Goal: Communication & Community: Answer question/provide support

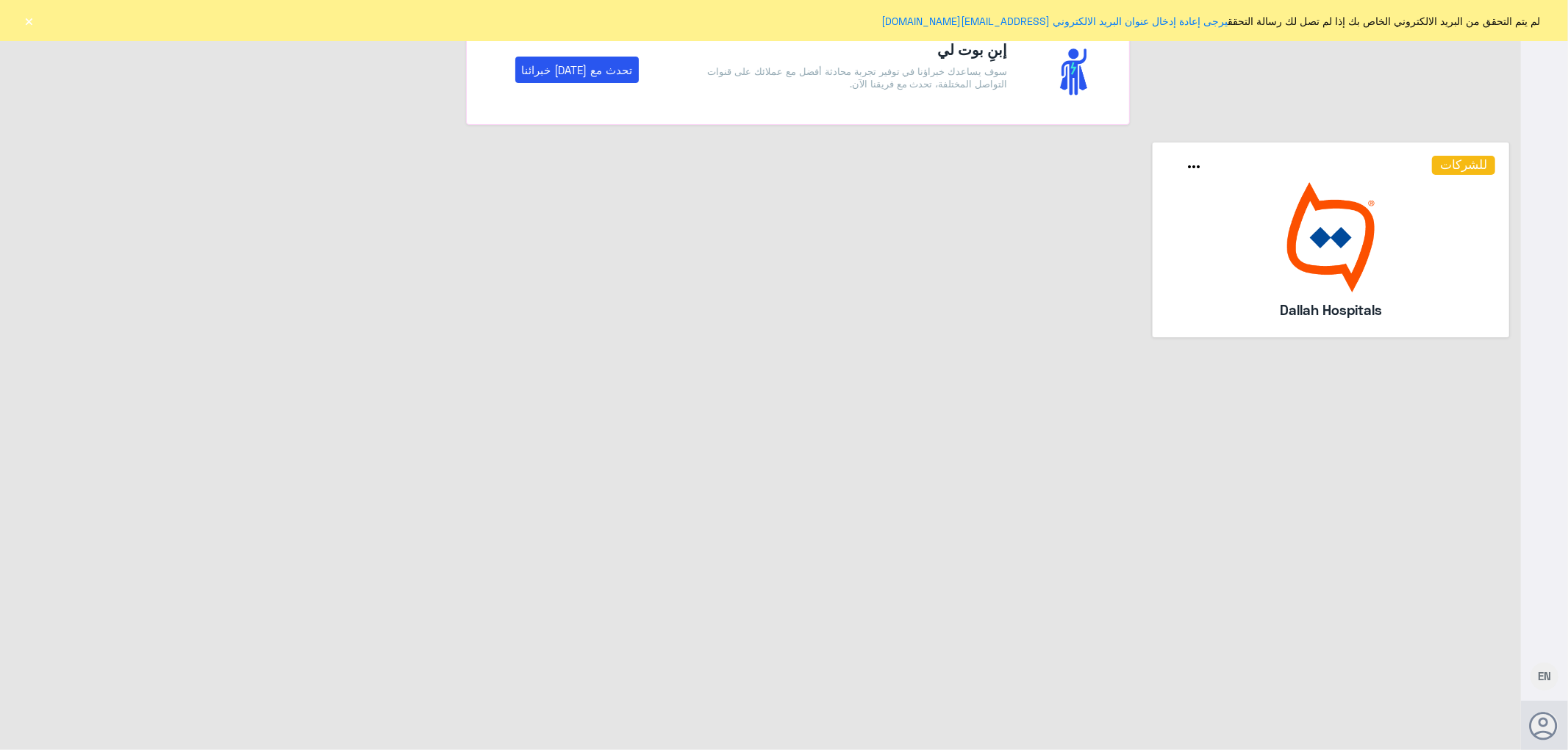
click at [27, 17] on button "×" at bounding box center [29, 20] width 15 height 15
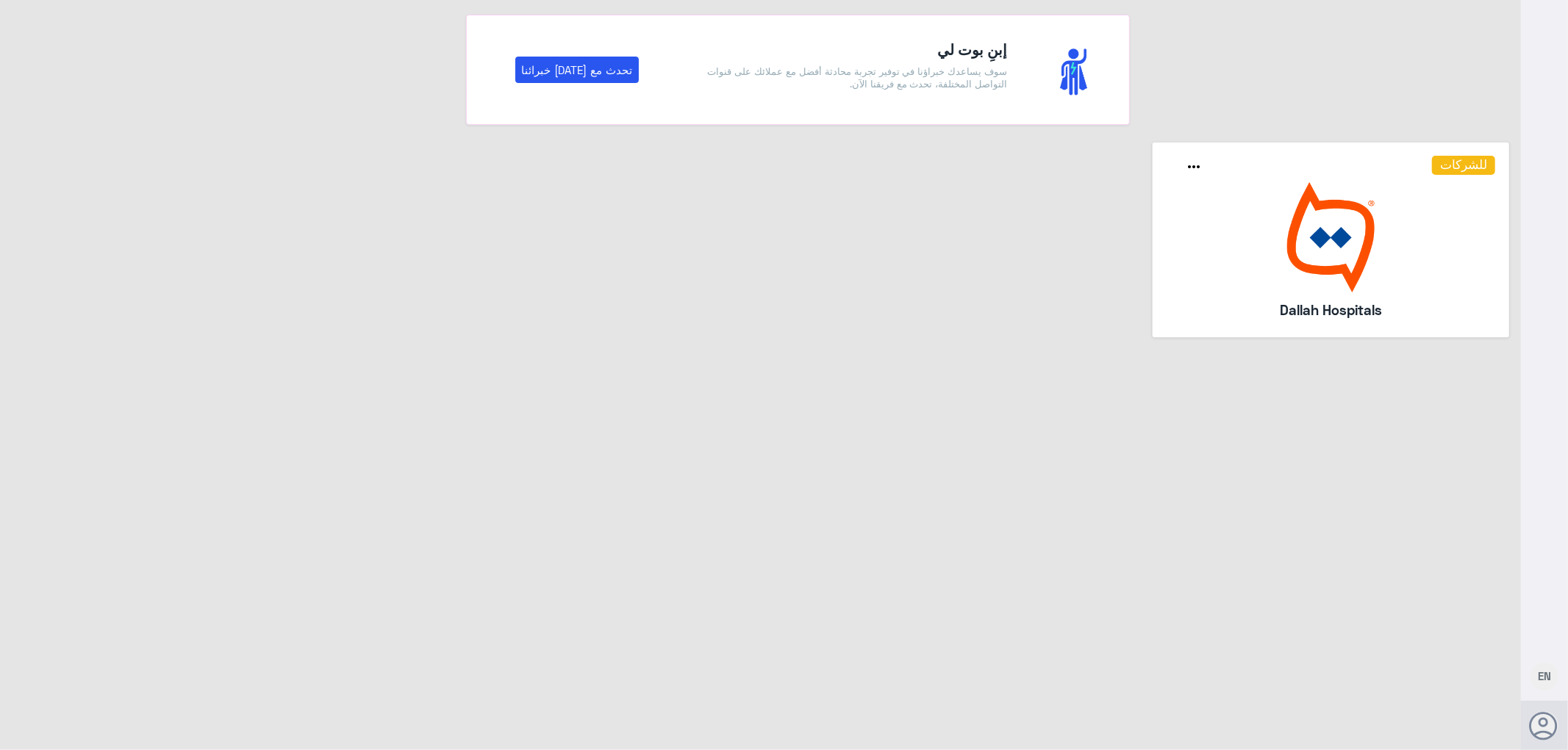
click at [1210, 236] on img at bounding box center [1332, 237] width 329 height 110
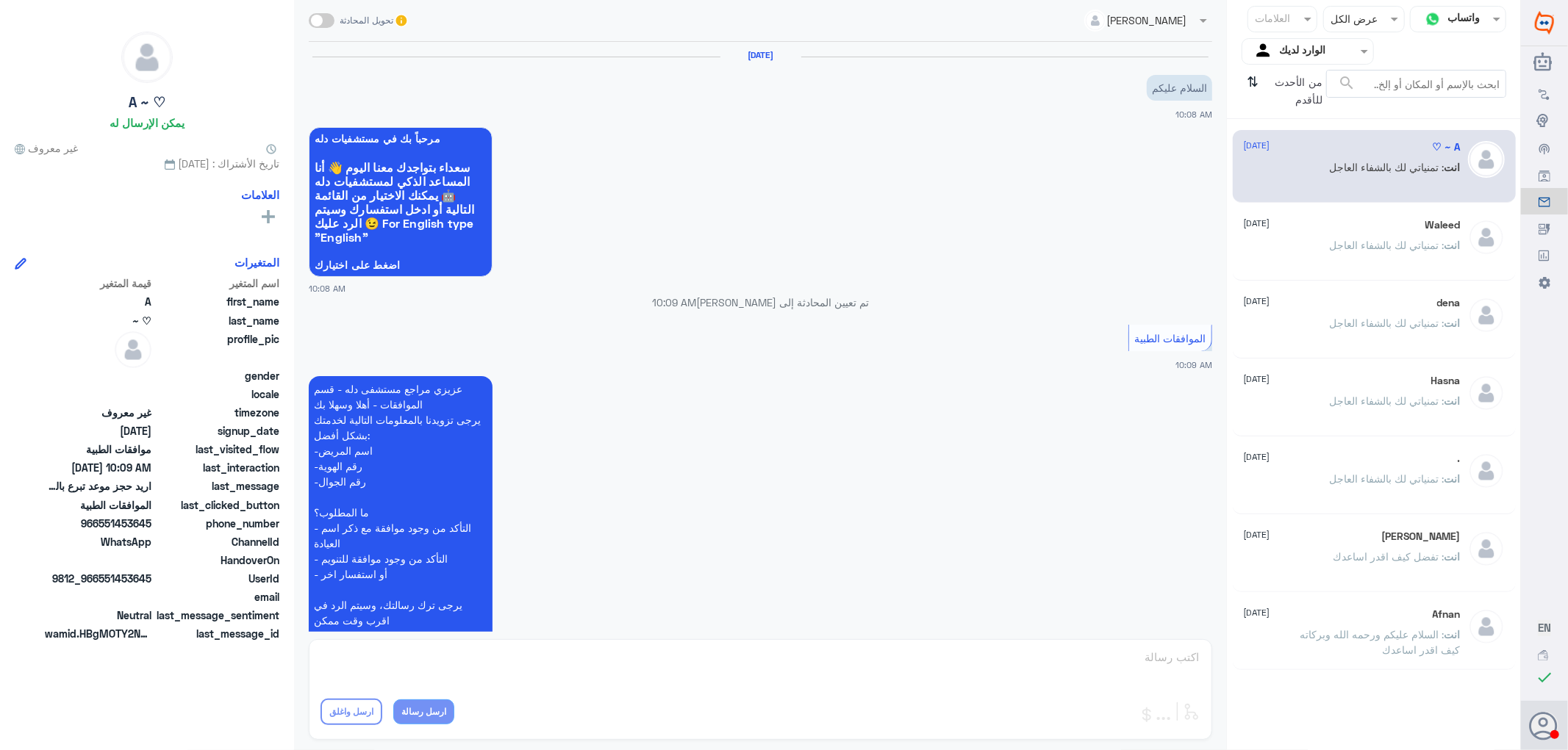
scroll to position [343, 0]
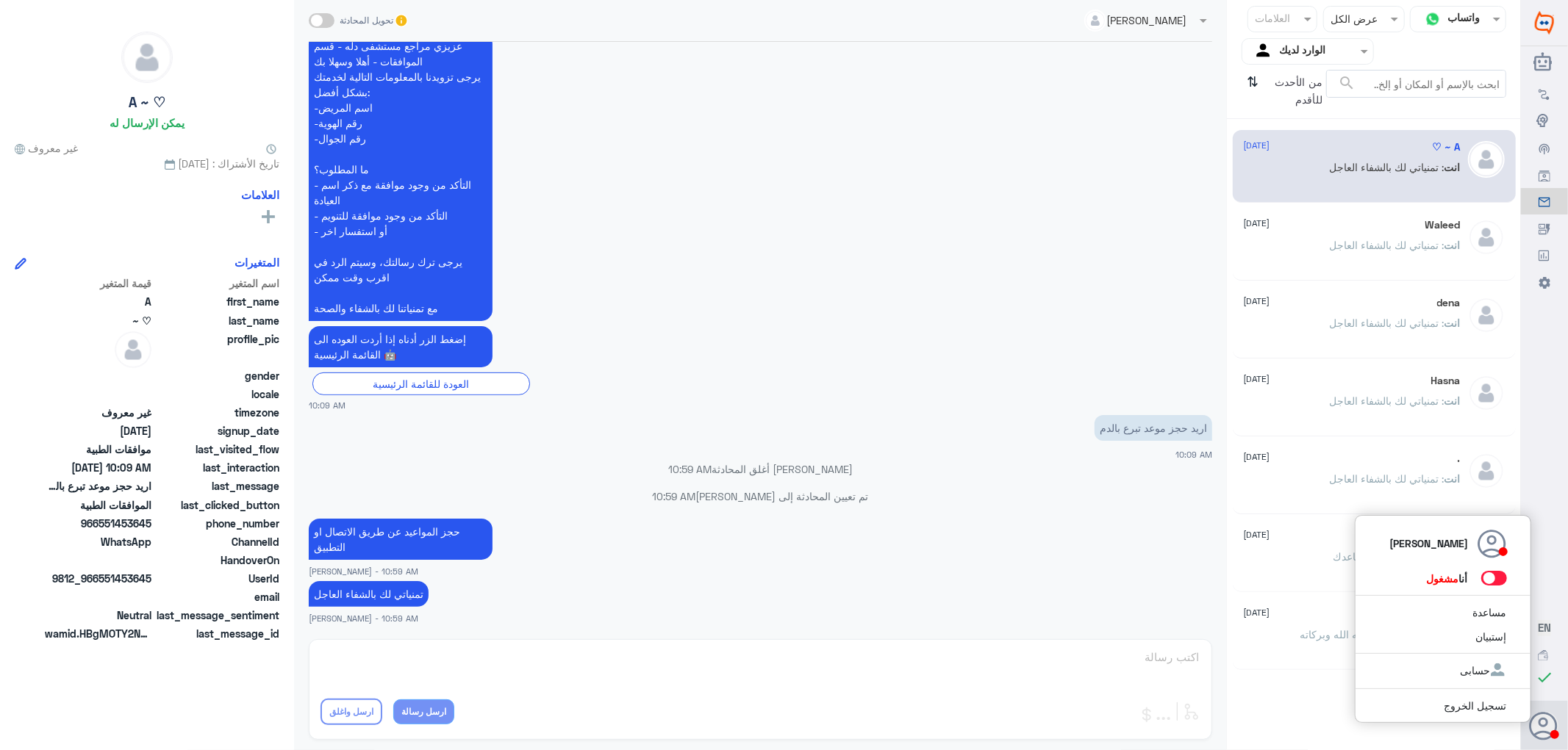
click at [1495, 577] on span at bounding box center [1494, 578] width 26 height 15
click at [0, 0] on input "checkbox" at bounding box center [0, 0] width 0 height 0
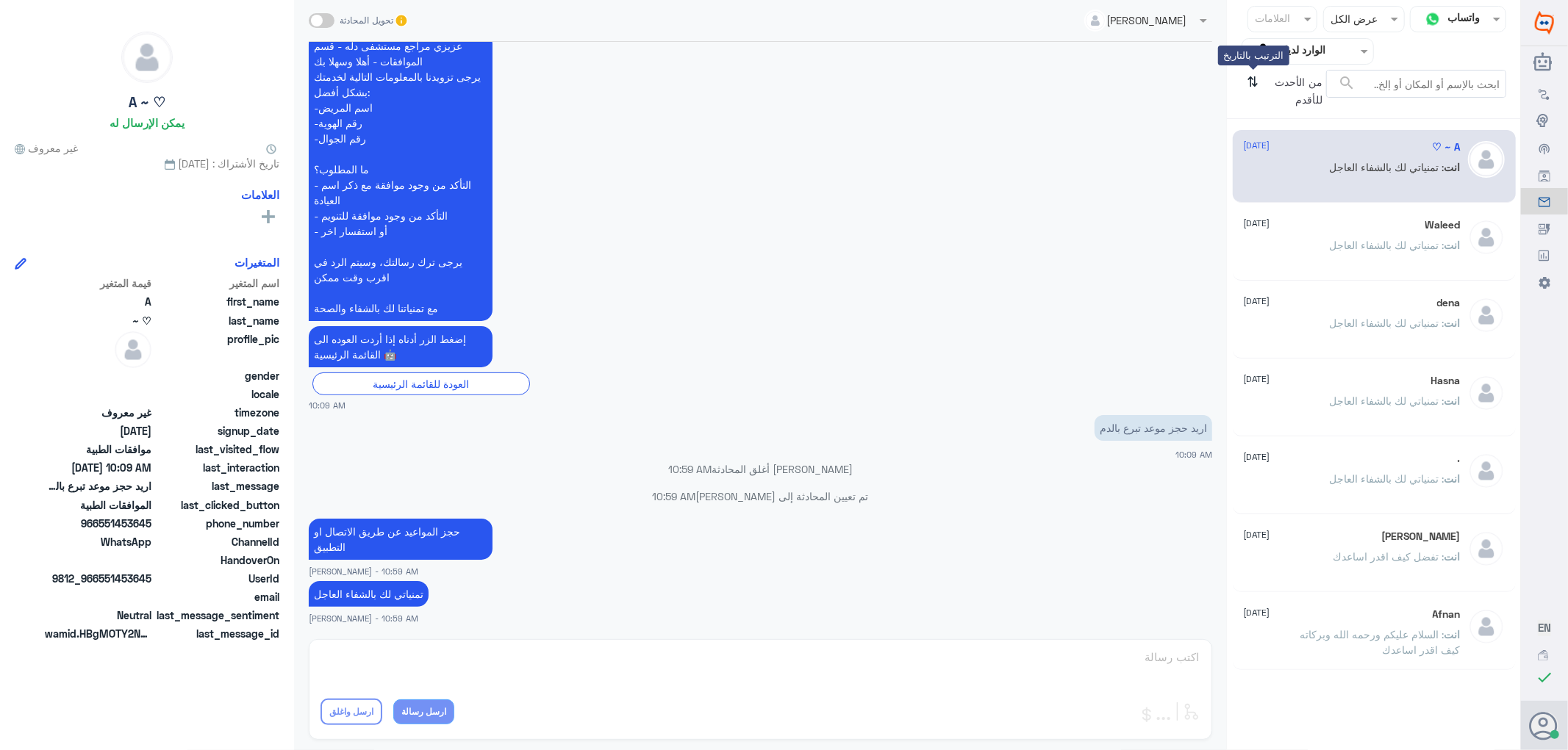
click at [1256, 84] on icon "⇅" at bounding box center [1253, 89] width 11 height 38
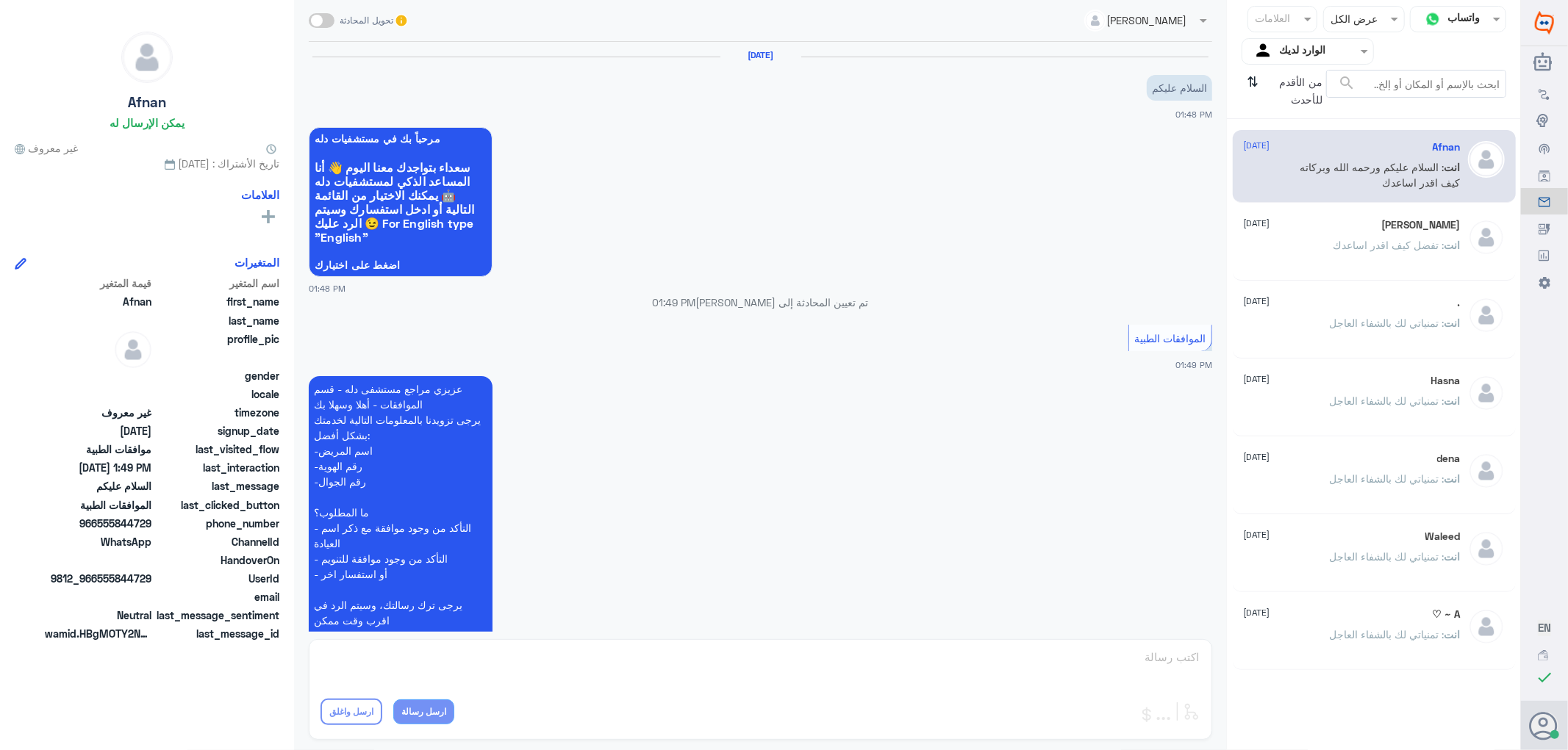
scroll to position [193, 0]
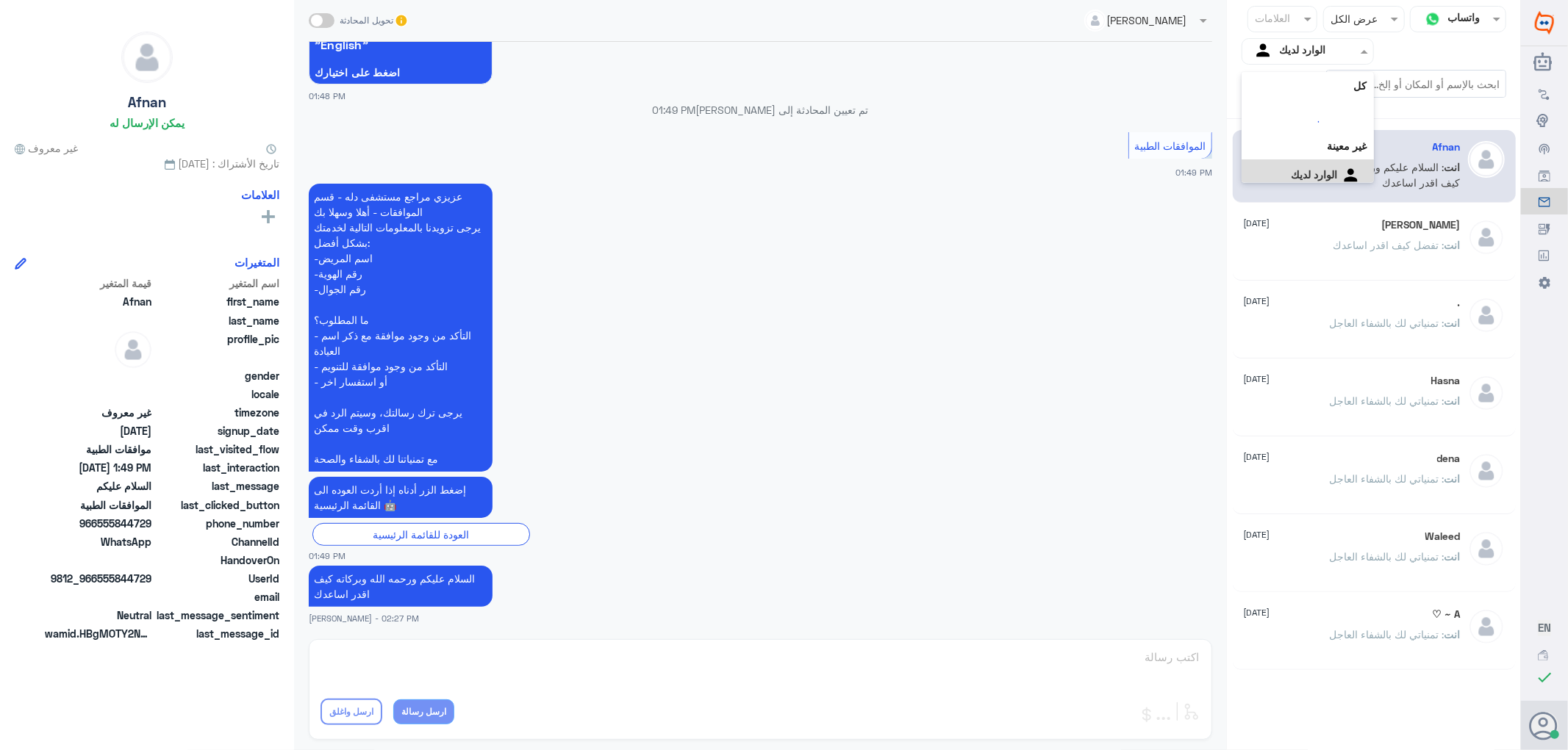
click at [1284, 62] on div "الوارد لديك" at bounding box center [1288, 51] width 76 height 22
click at [1279, 160] on div "فريقك" at bounding box center [1308, 165] width 132 height 33
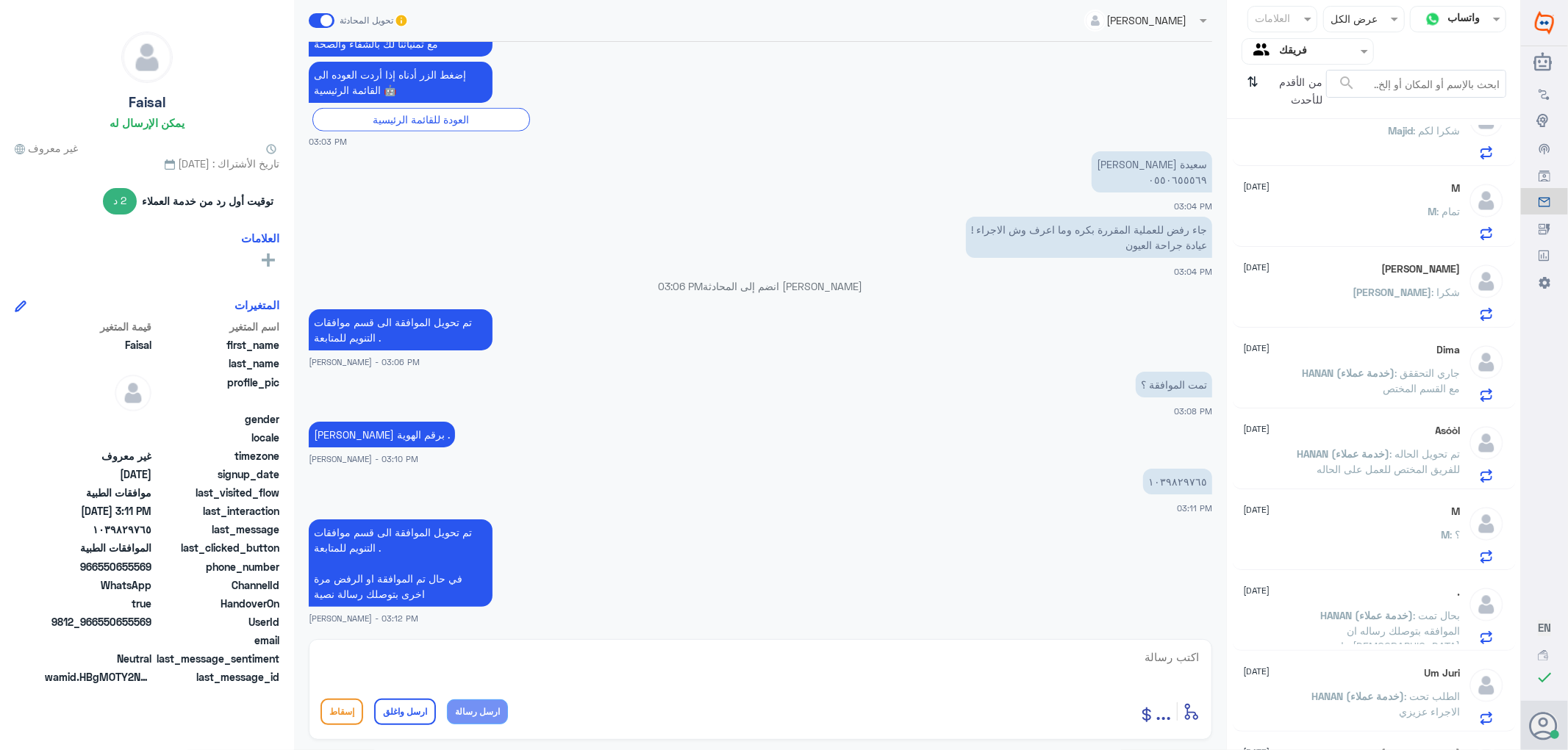
scroll to position [0, 0]
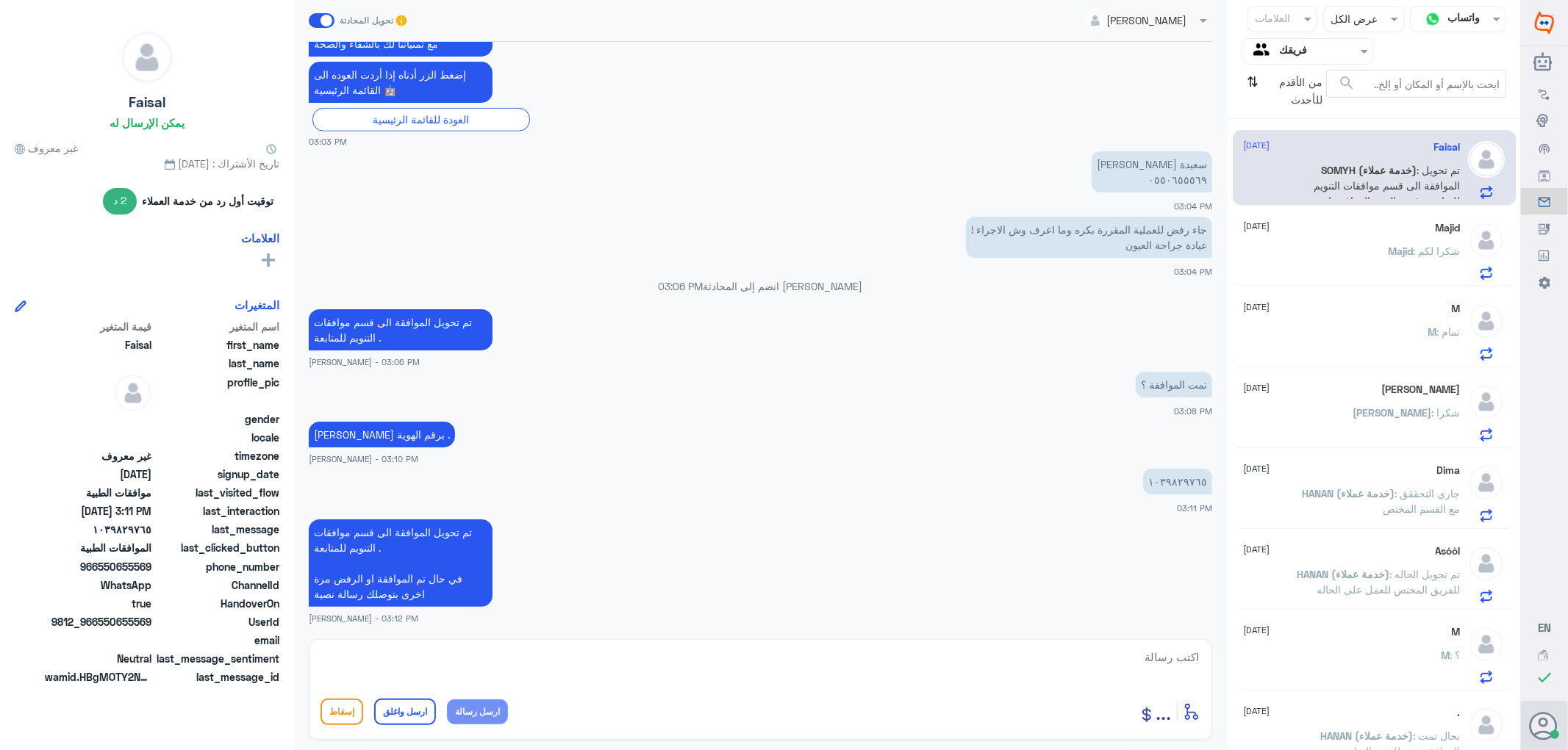
click at [1294, 52] on input "text" at bounding box center [1319, 51] width 81 height 17
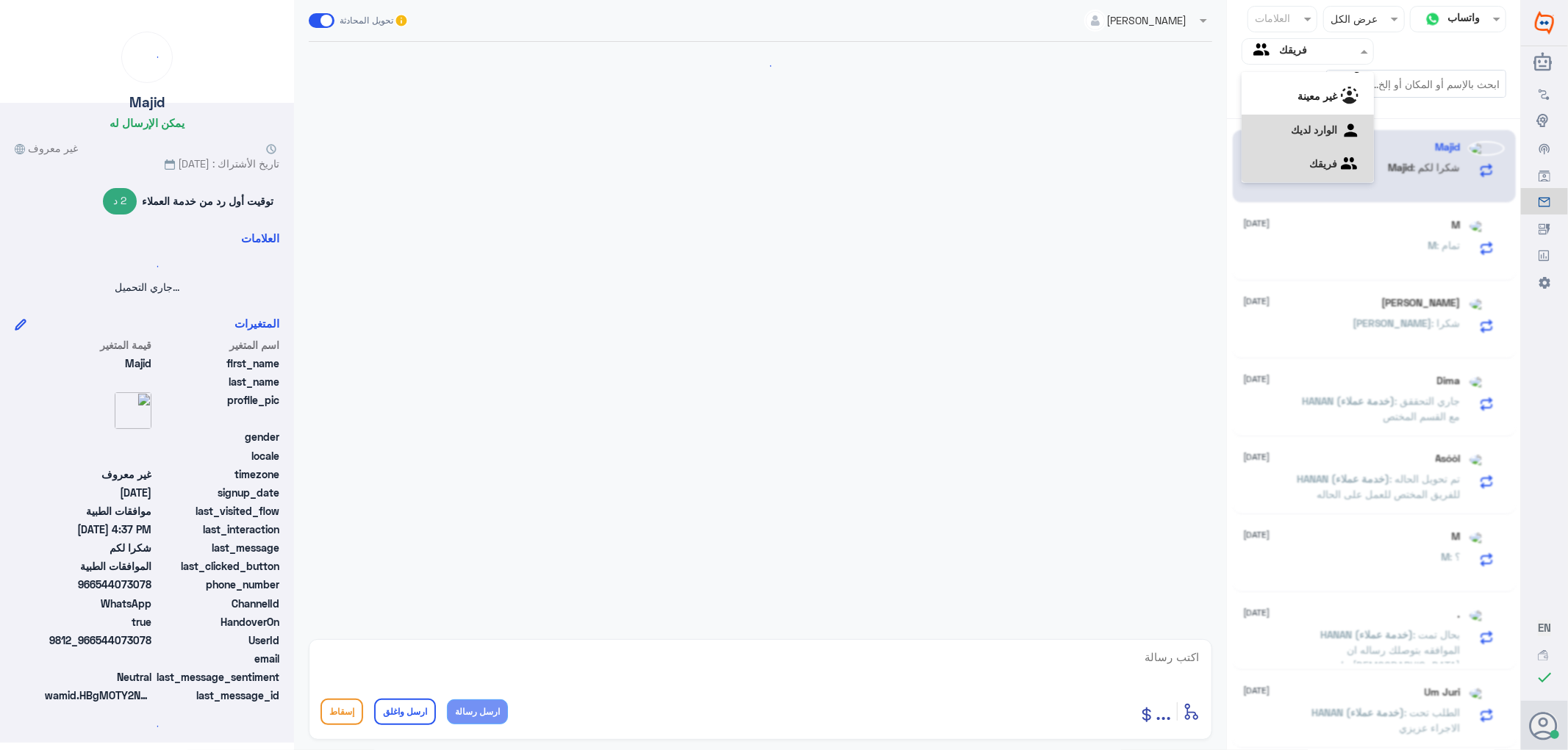
click at [1292, 135] on لديك "الوارد لديك" at bounding box center [1314, 129] width 46 height 12
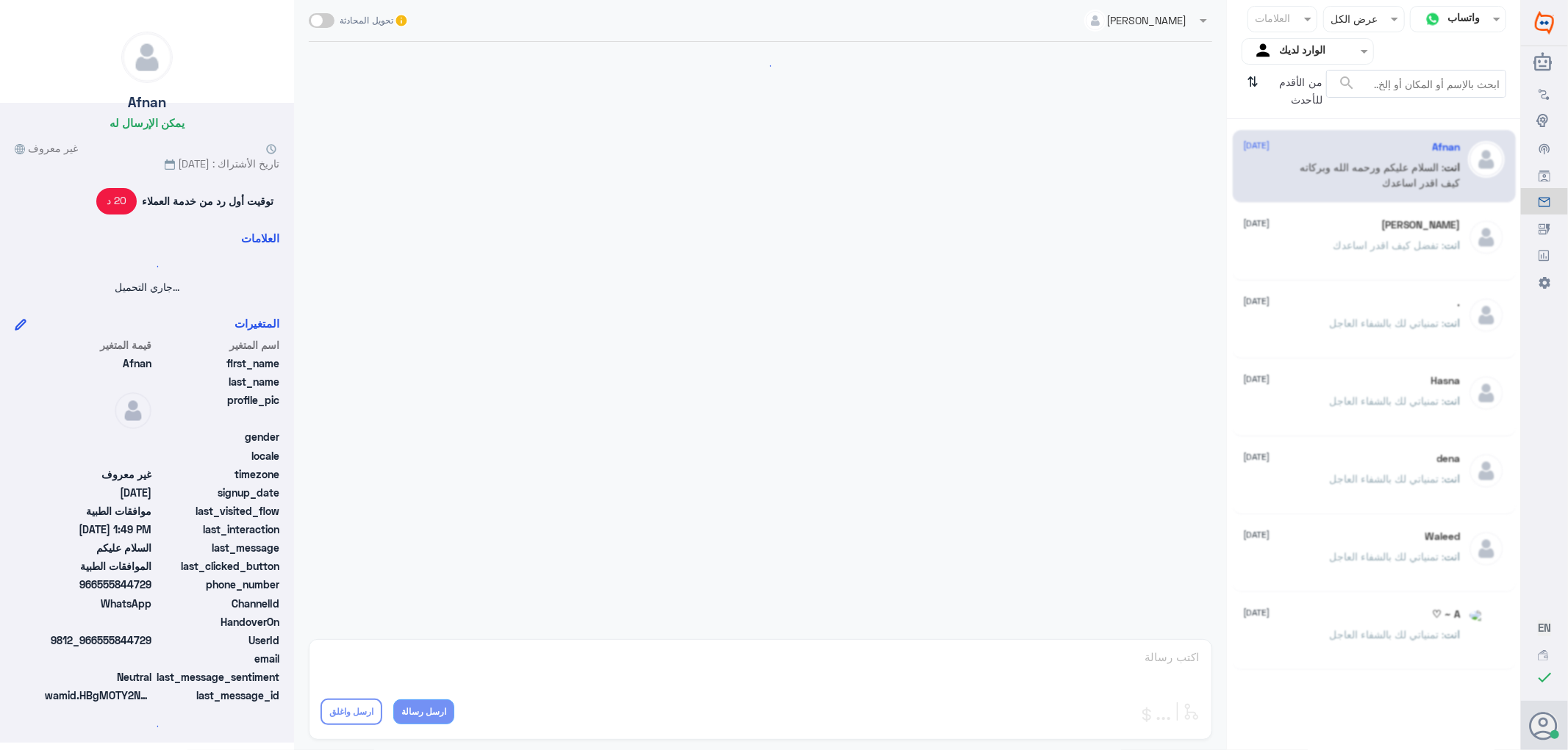
scroll to position [193, 0]
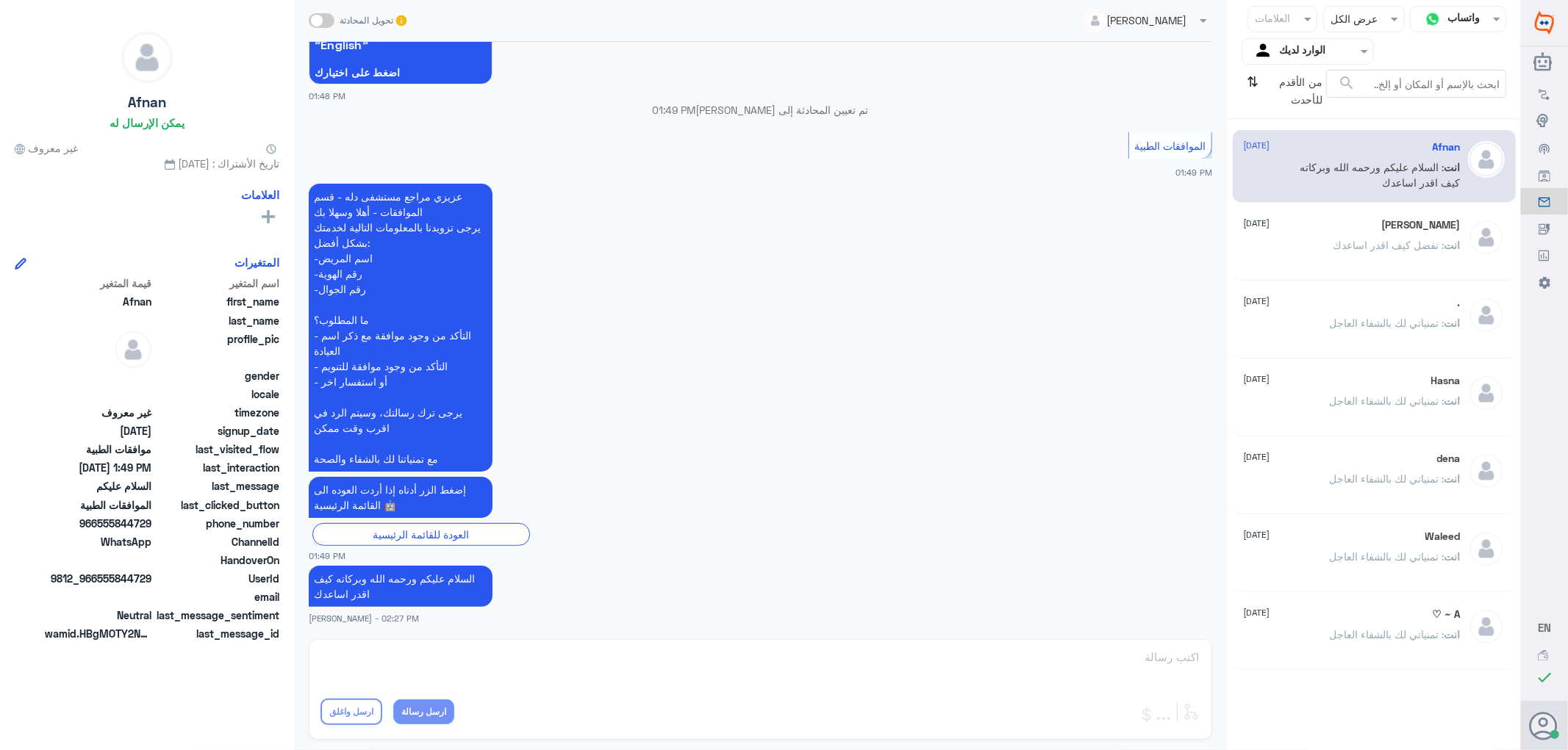
click at [1292, 624] on div "A ~ ♡ [DATE] انت : تمنياتي لك بالشفاء العاجل" at bounding box center [1352, 636] width 217 height 55
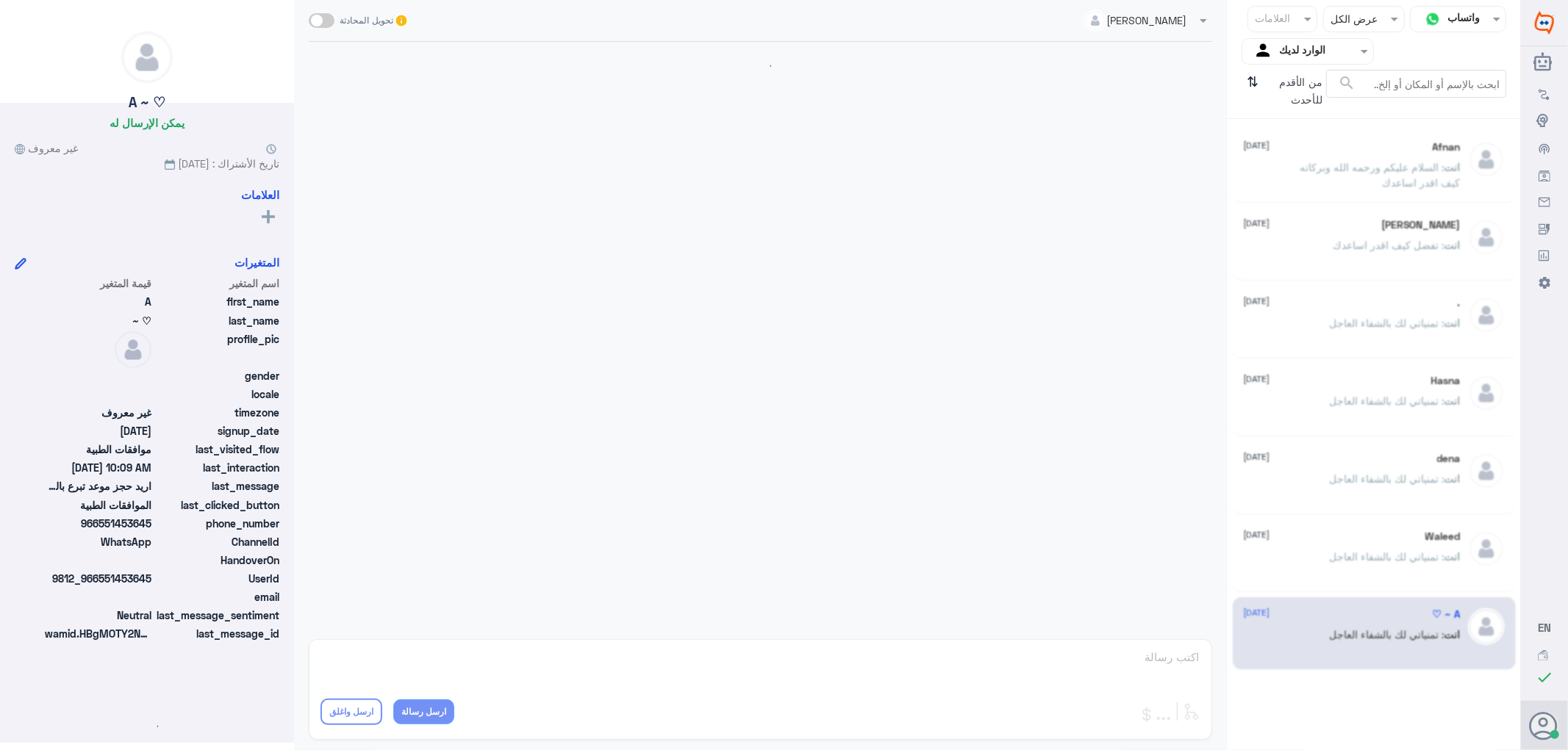
scroll to position [343, 0]
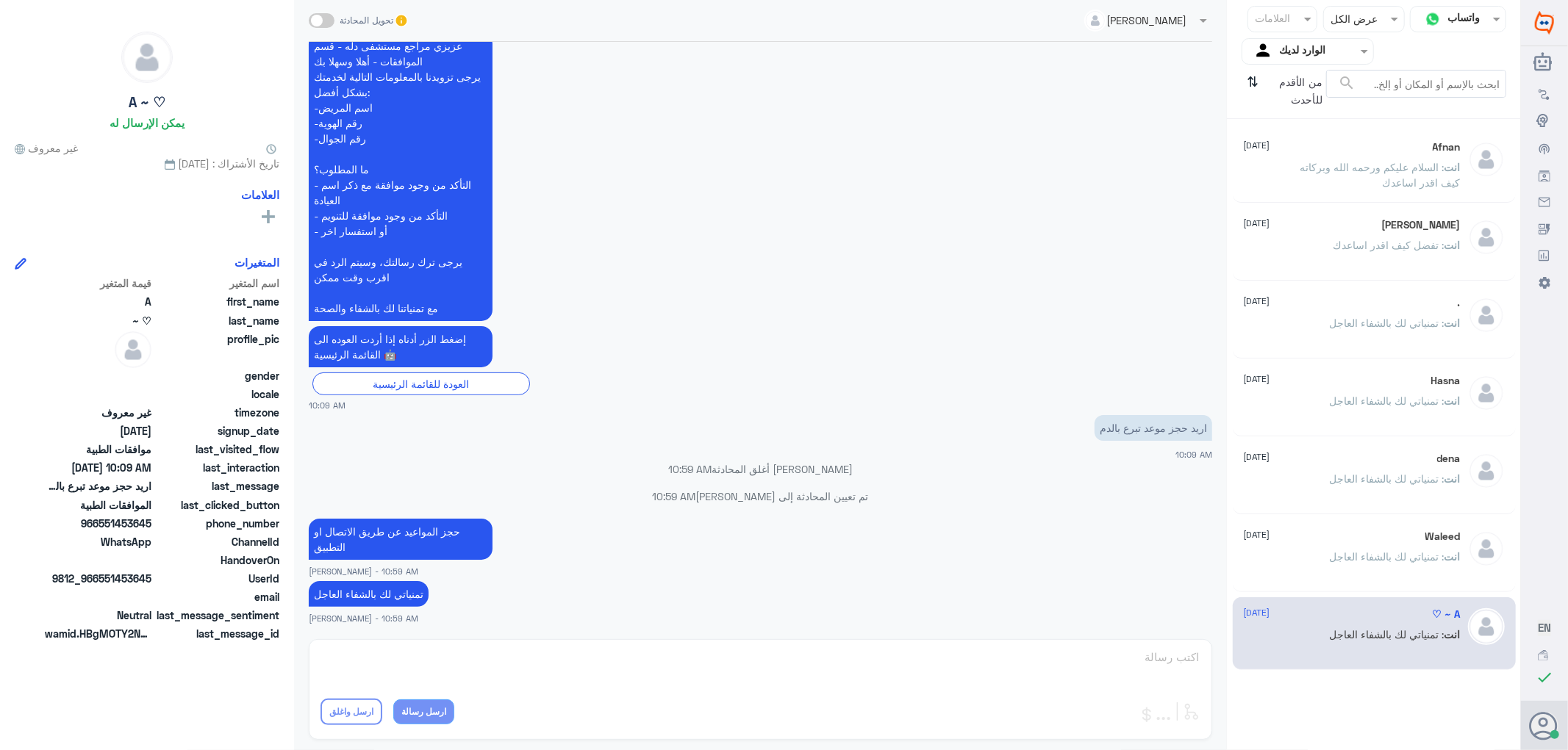
click at [1291, 557] on div "انت : تمنياتي لك بالشفاء العاجل" at bounding box center [1352, 569] width 217 height 33
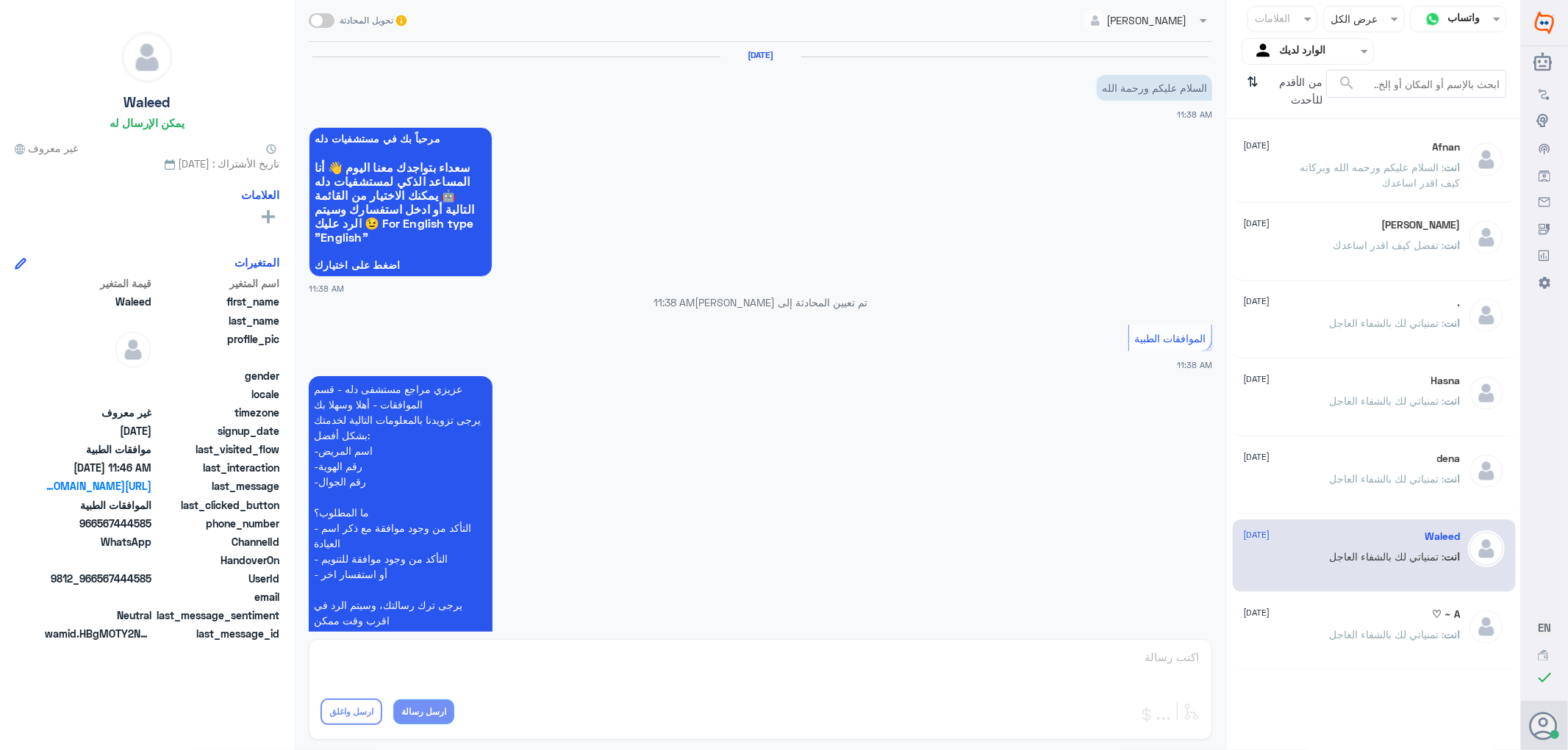
scroll to position [640, 0]
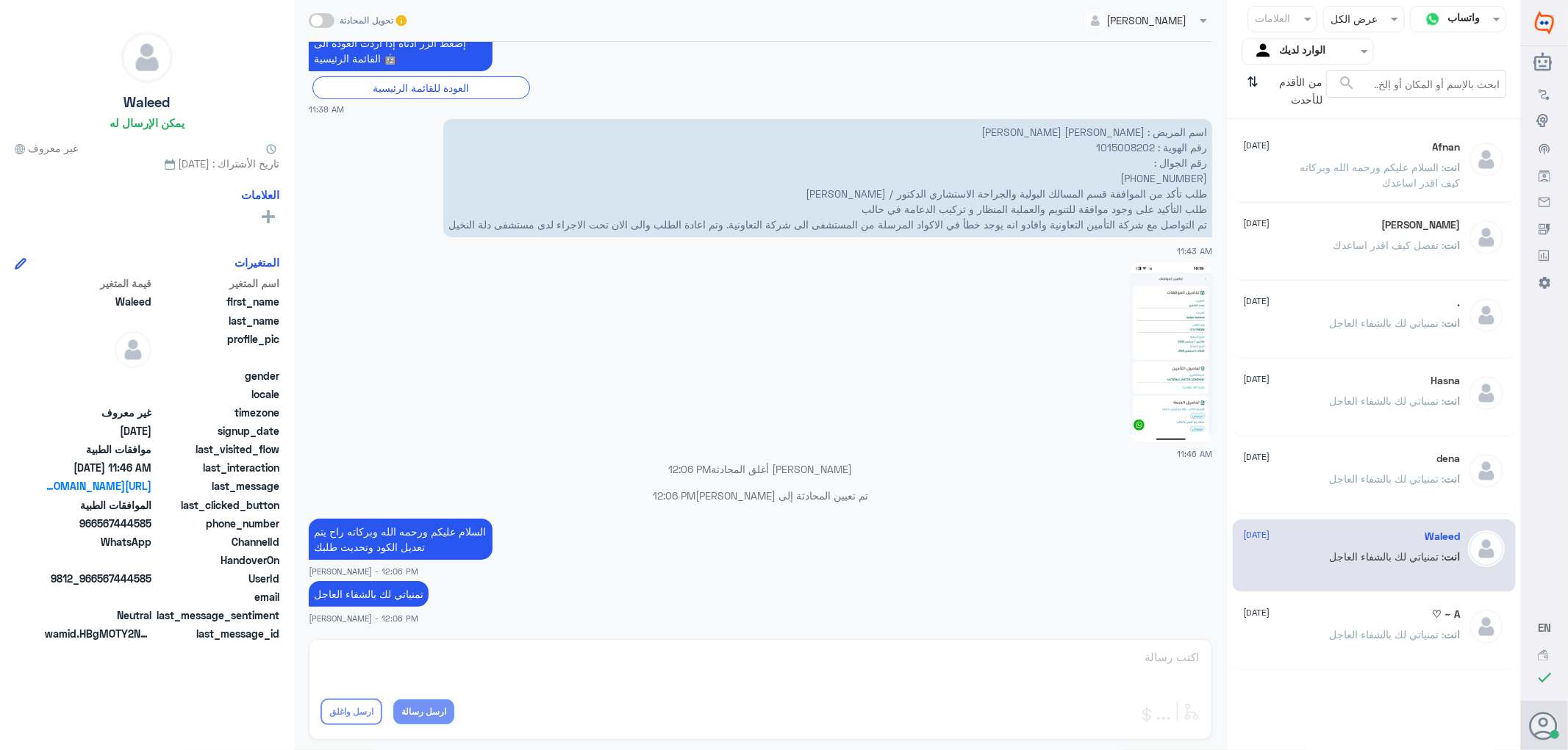
click at [1306, 480] on div "انت : تمنياتي لك بالشفاء العاجل" at bounding box center [1352, 491] width 217 height 33
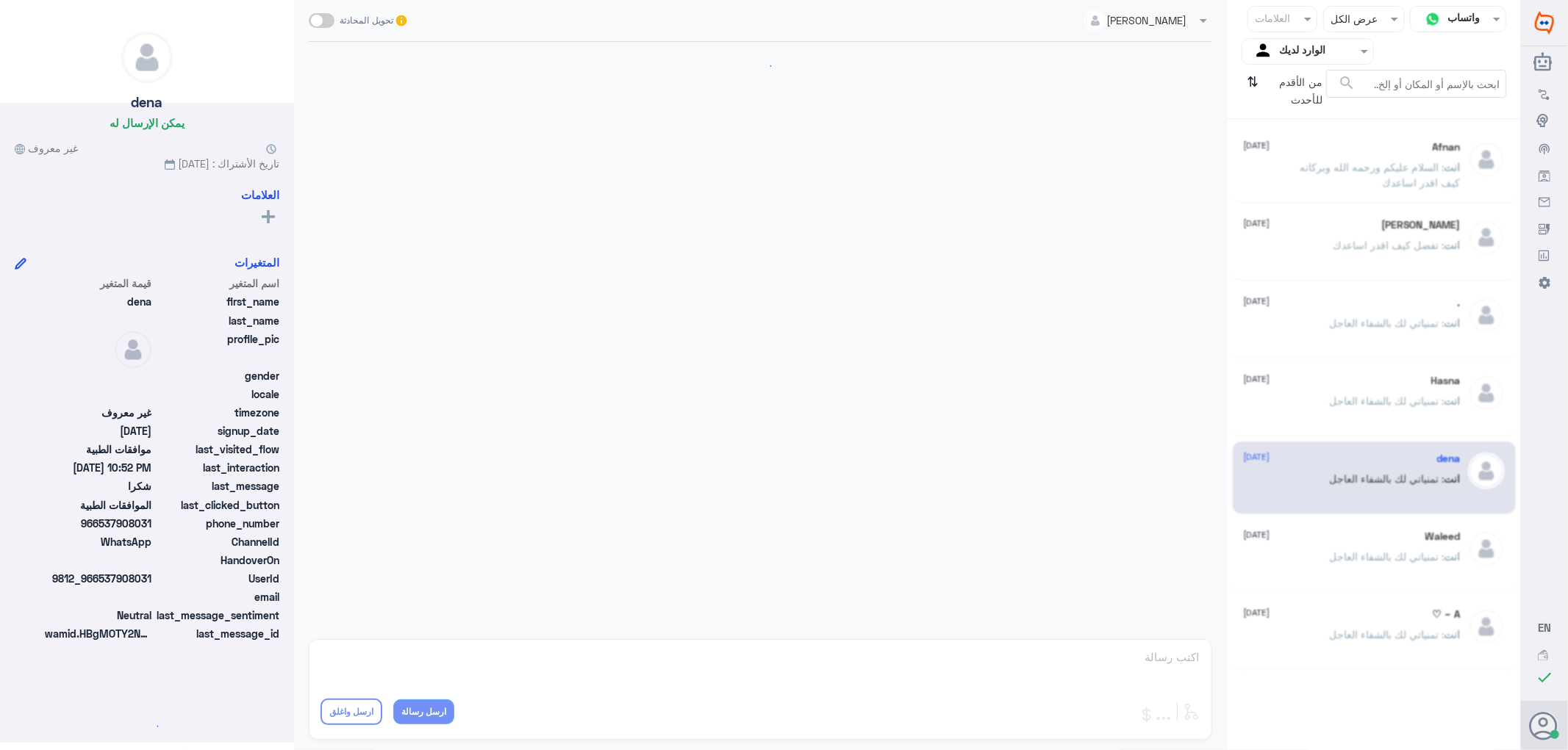
scroll to position [399, 0]
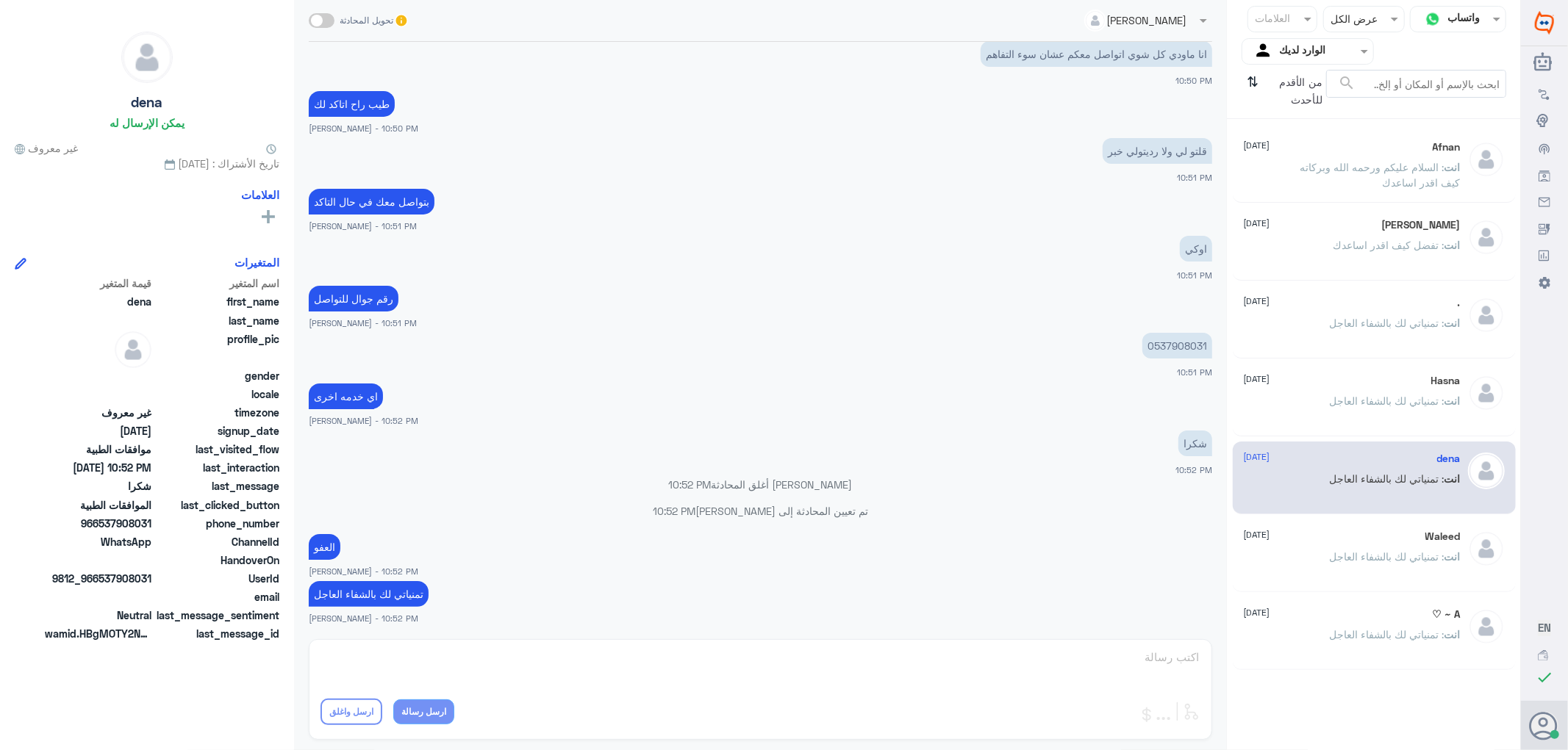
click at [1311, 412] on div "انت : تمنياتي لك بالشفاء العاجل" at bounding box center [1352, 413] width 217 height 33
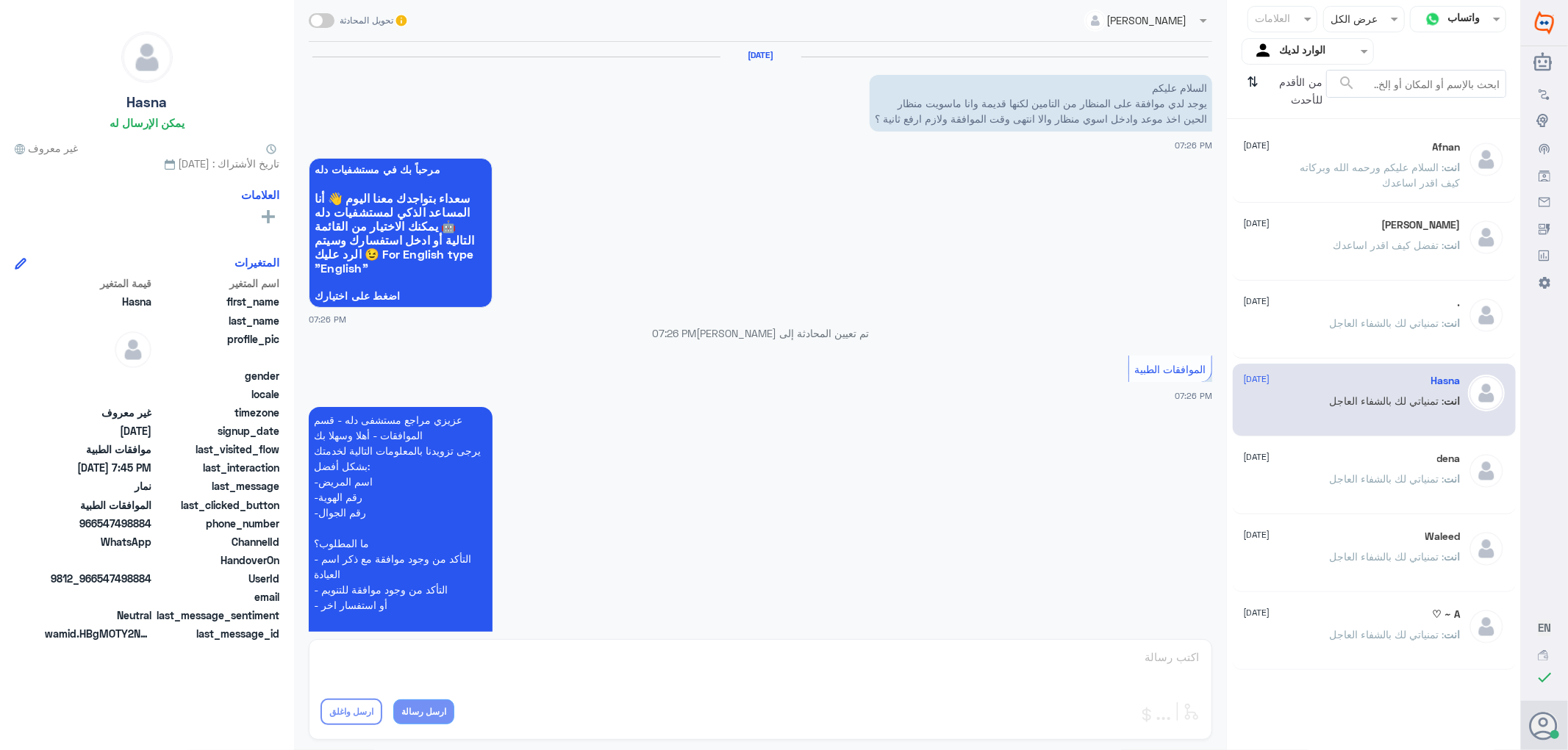
scroll to position [654, 0]
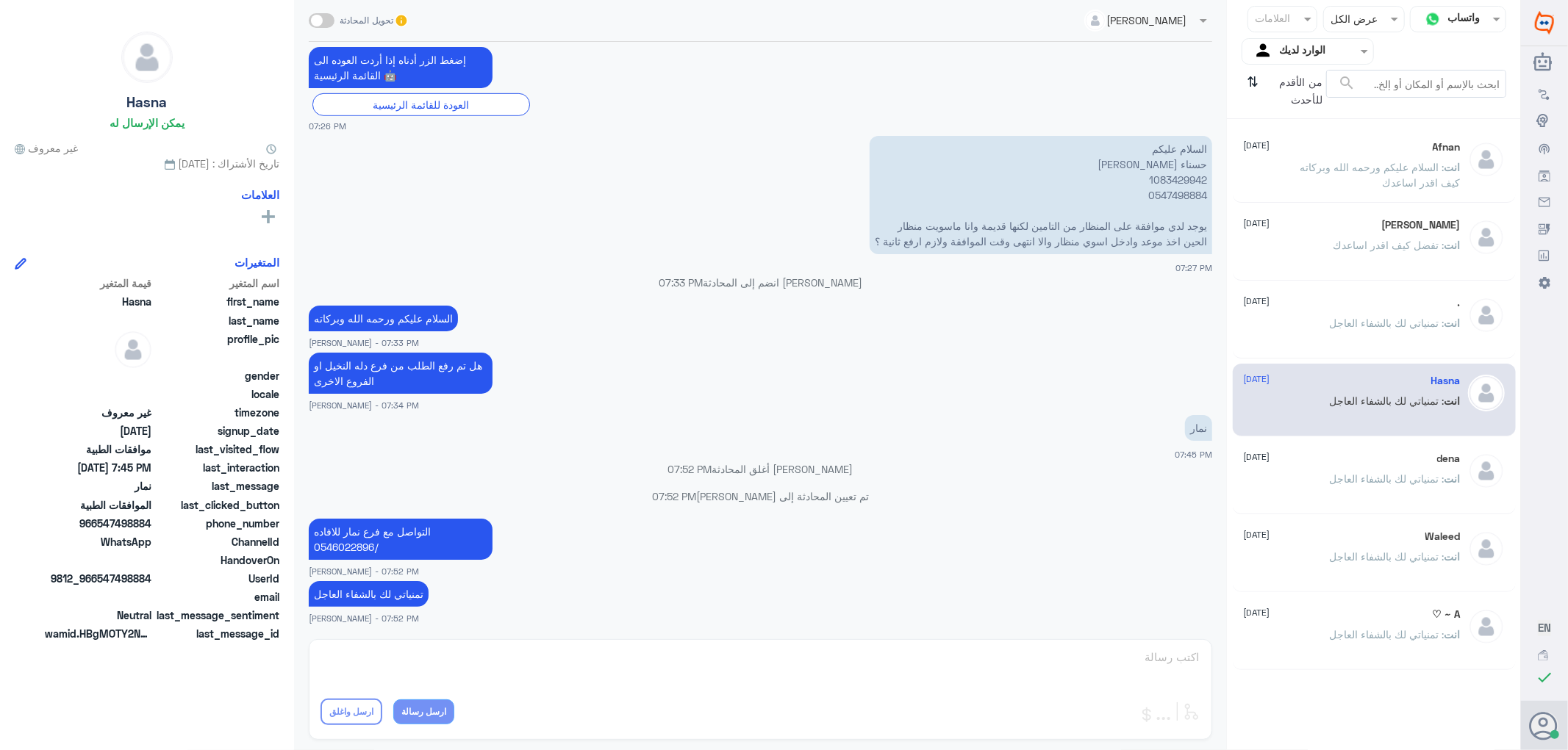
click at [1292, 326] on div "انت : تمنياتي لك بالشفاء العاجل" at bounding box center [1352, 335] width 217 height 33
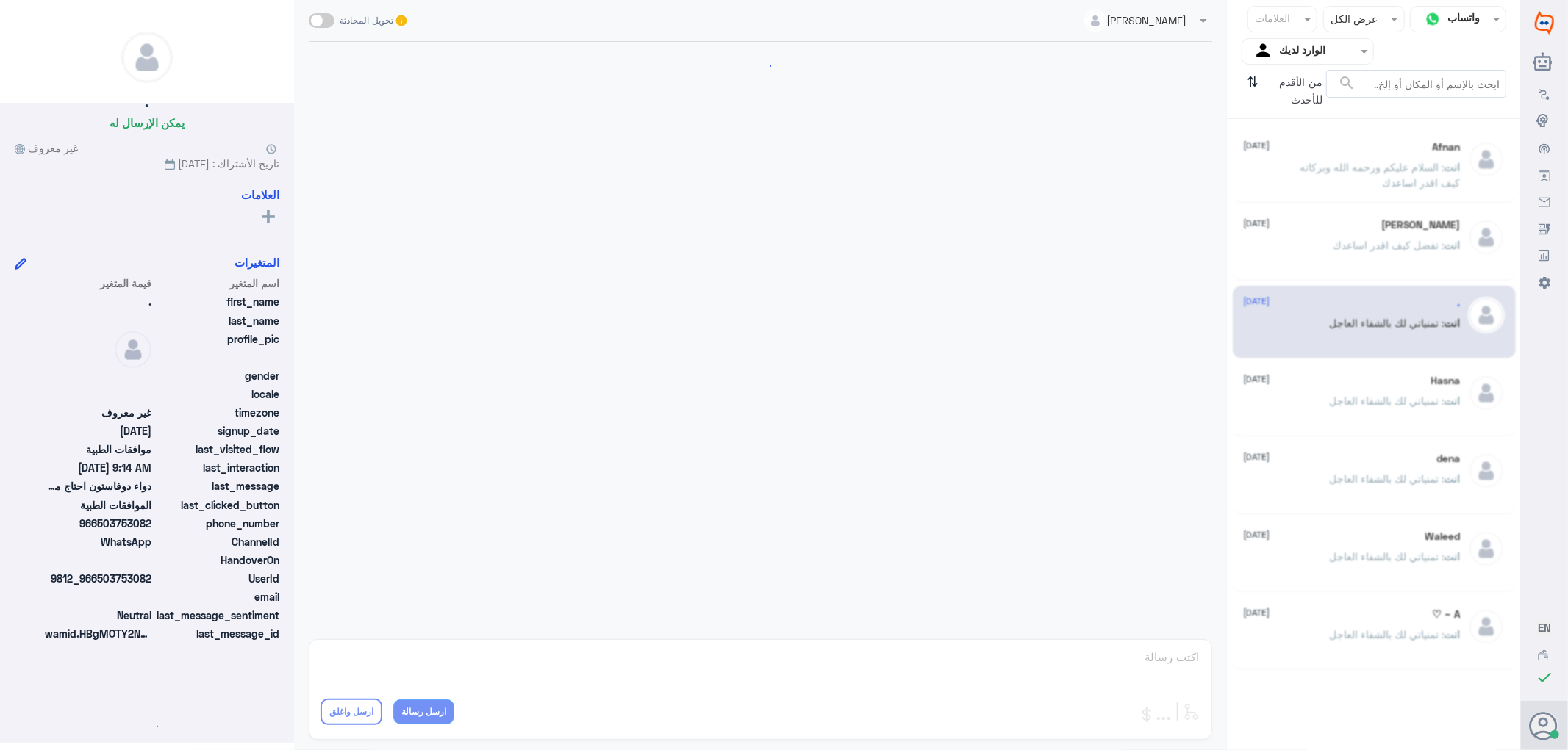
scroll to position [802, 0]
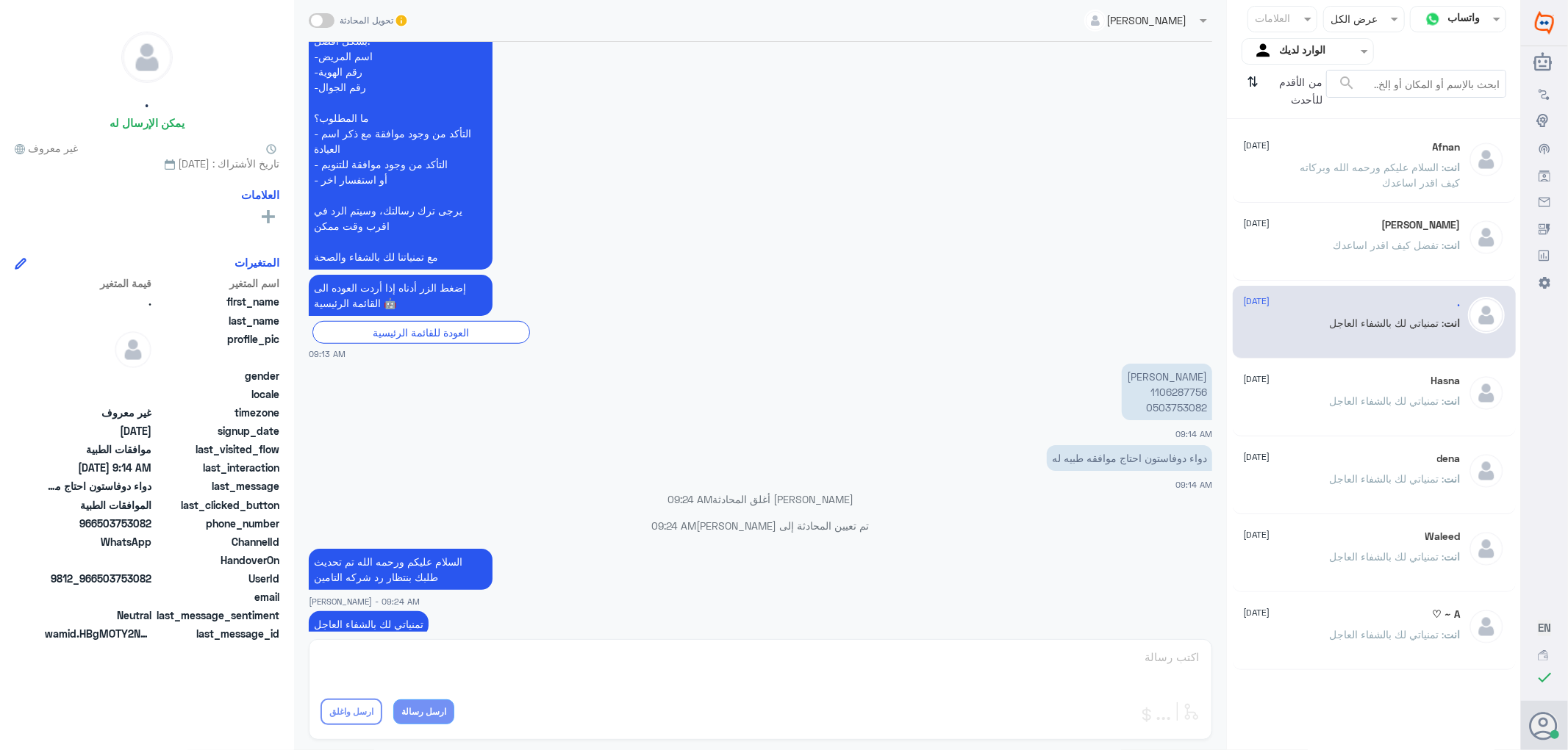
click at [1311, 274] on div "[PERSON_NAME] [DATE] انت : تفضل كيف اقدر اساعدك" at bounding box center [1374, 244] width 283 height 73
click at [1317, 256] on div "انت : تفضل كيف اقدر اساعدك" at bounding box center [1352, 258] width 217 height 33
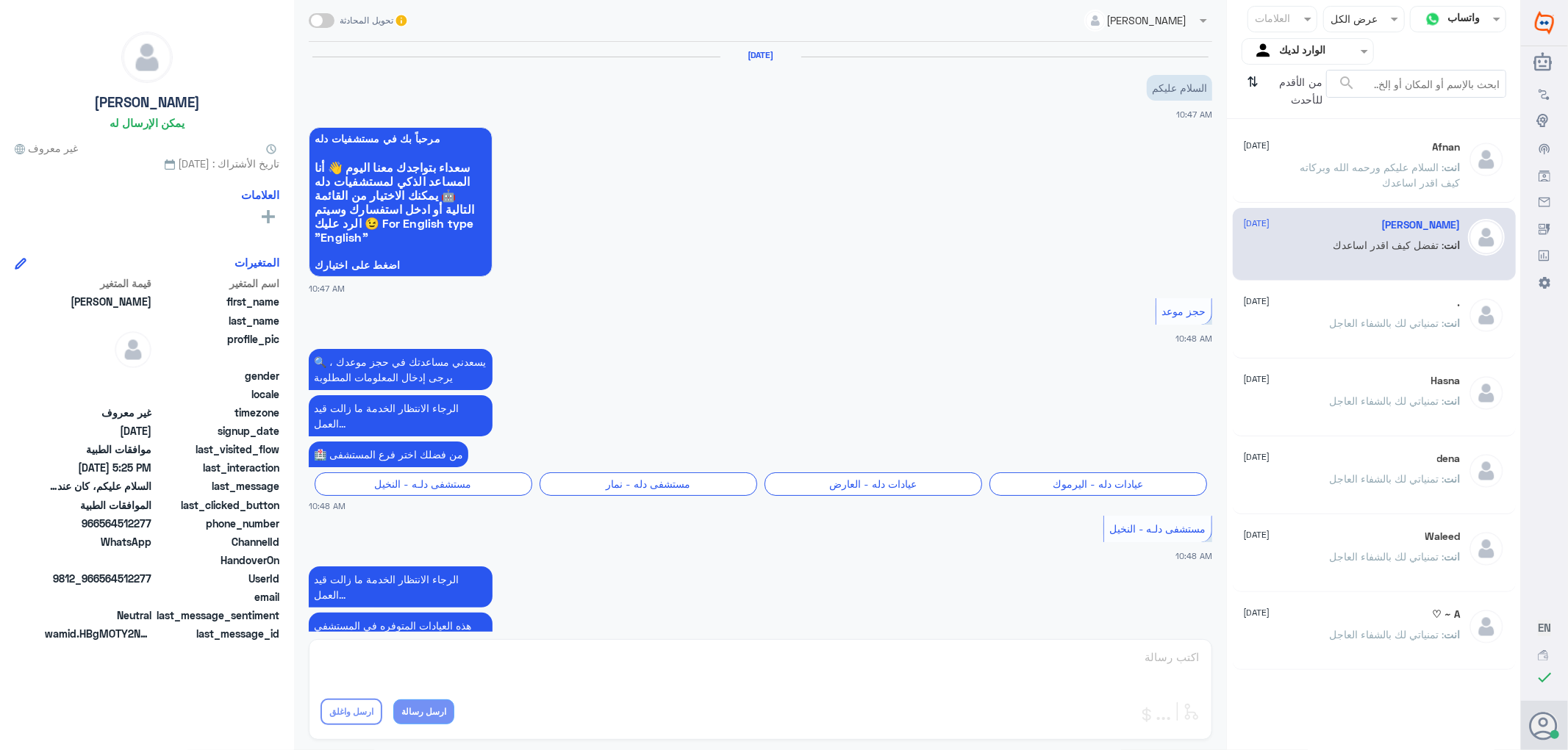
scroll to position [1246, 0]
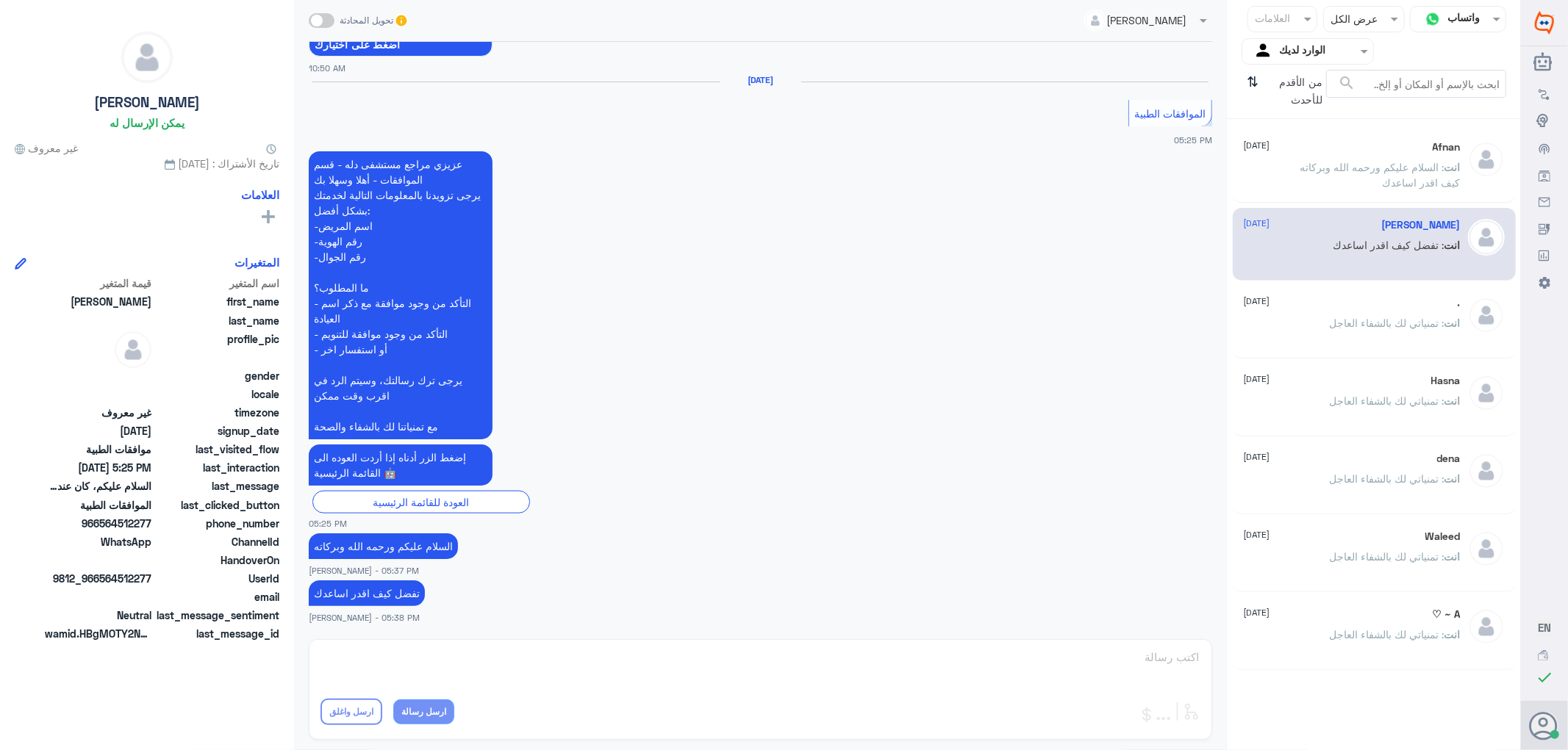
click at [1317, 173] on p "انت : السلام عليكم ورحمه الله وبركاته كيف اقدر اساعدك" at bounding box center [1377, 178] width 166 height 37
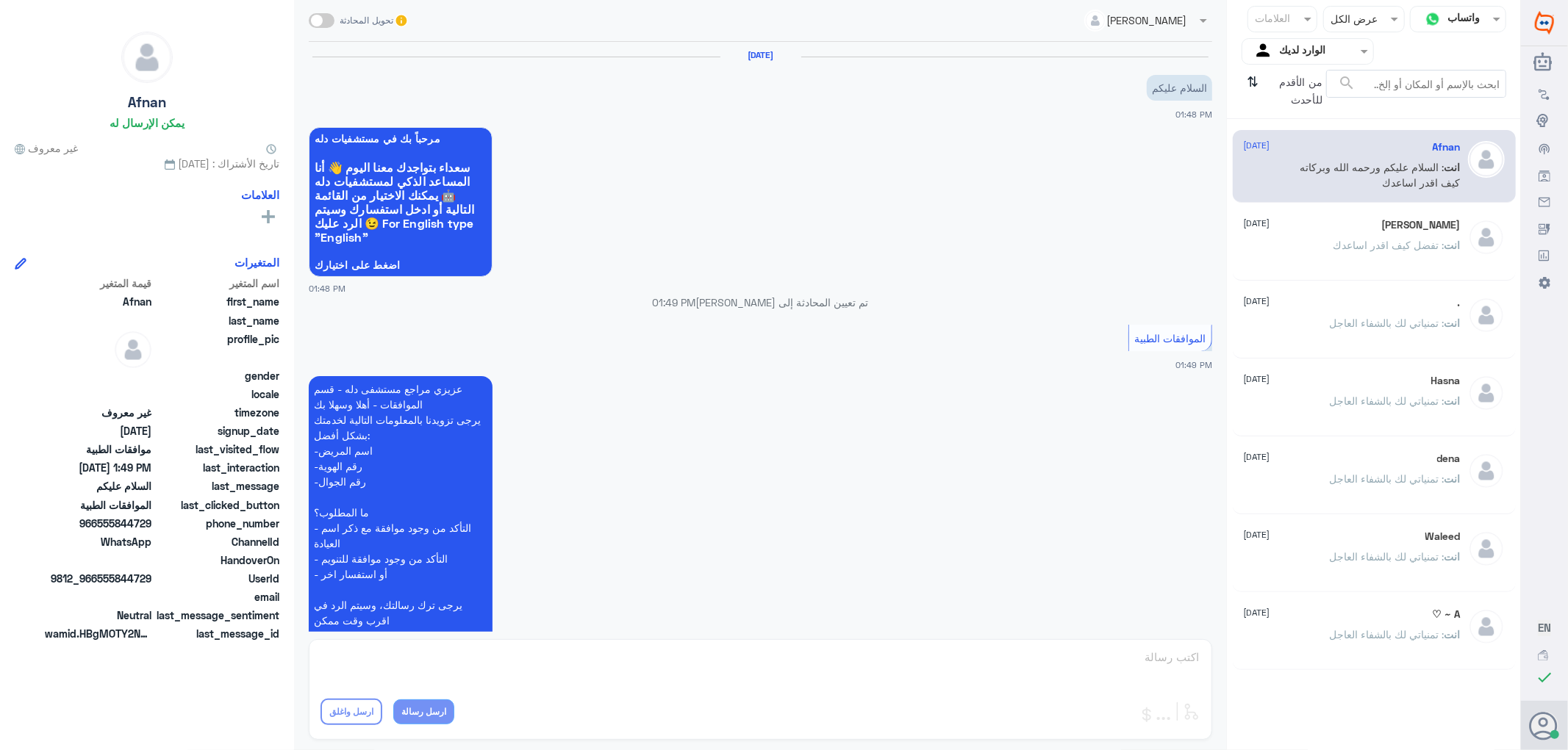
scroll to position [193, 0]
